Goal: Task Accomplishment & Management: Use online tool/utility

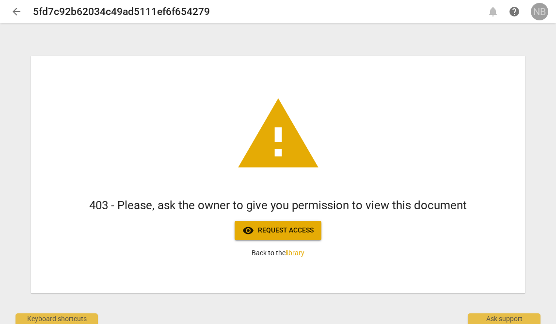
click at [539, 18] on div "NB" at bounding box center [539, 11] width 17 height 17
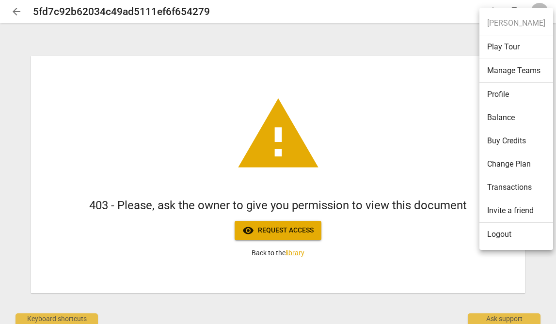
click at [493, 232] on li "Logout" at bounding box center [517, 234] width 74 height 23
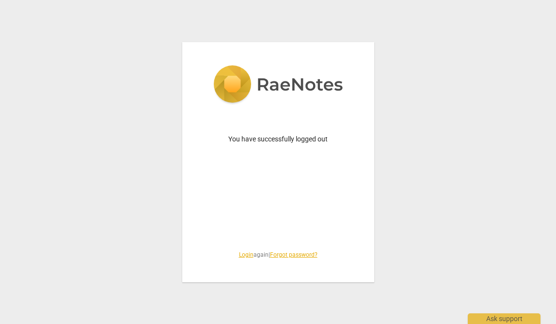
click at [239, 255] on link "Login" at bounding box center [246, 255] width 15 height 7
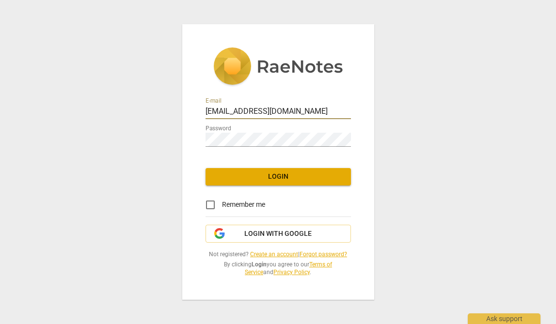
click at [325, 107] on input "[EMAIL_ADDRESS][DOMAIN_NAME]" at bounding box center [278, 112] width 145 height 14
type input "[PERSON_NAME][EMAIL_ADDRESS][DOMAIN_NAME]"
click at [277, 165] on div "E-mail [PERSON_NAME][EMAIL_ADDRESS][DOMAIN_NAME] Password Login Remember me Log…" at bounding box center [278, 161] width 192 height 275
click at [277, 186] on div "E-mail [PERSON_NAME][EMAIL_ADDRESS][DOMAIN_NAME] Password Login Remember me Log…" at bounding box center [278, 161] width 192 height 275
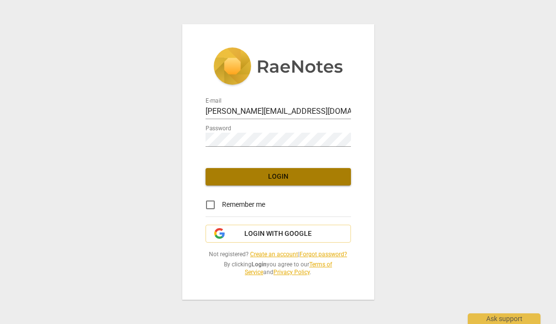
click at [278, 180] on span "Login" at bounding box center [278, 177] width 130 height 10
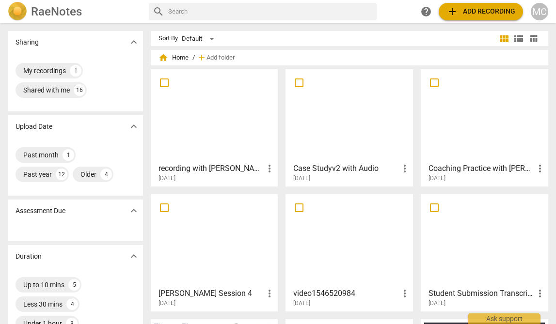
click at [235, 135] on div at bounding box center [214, 116] width 121 height 86
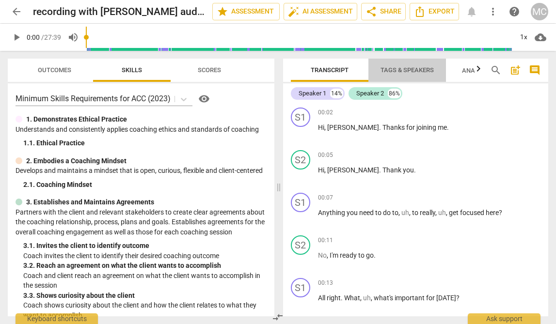
click at [386, 72] on span "Tags & Speakers" at bounding box center [407, 69] width 53 height 7
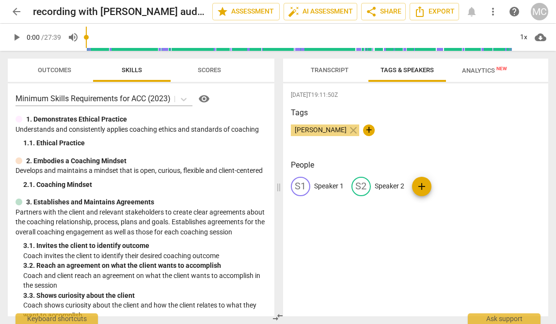
click at [326, 184] on p "Speaker 1" at bounding box center [329, 186] width 30 height 10
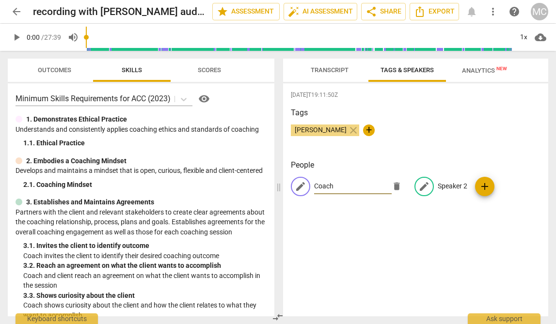
type input "Coach"
click at [451, 187] on p "Speaker 2" at bounding box center [453, 186] width 30 height 10
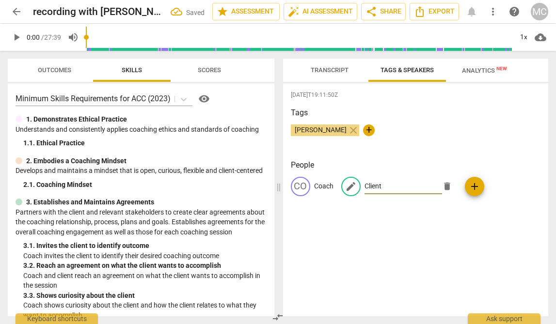
type input "Client"
click at [516, 100] on div "[DATE]T19:11:50Z Tags [PERSON_NAME] close + People CO Coach edit Client delete …" at bounding box center [416, 199] width 266 height 233
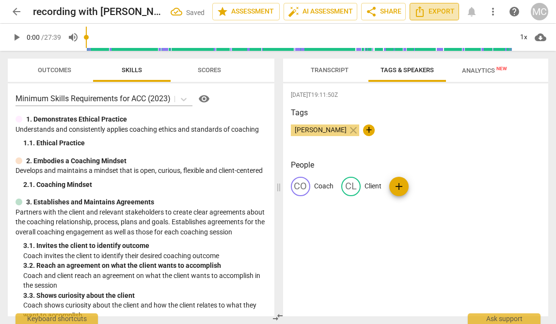
click at [445, 11] on span "Export" at bounding box center [434, 12] width 41 height 12
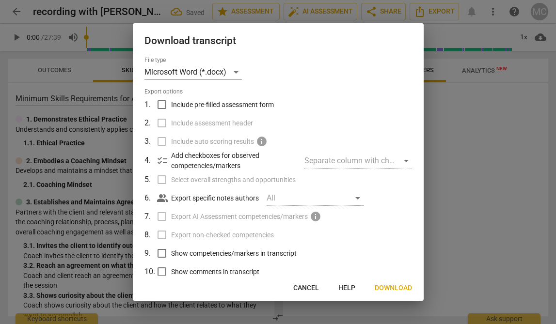
click at [393, 287] on span "Download" at bounding box center [393, 289] width 37 height 10
